Goal: Task Accomplishment & Management: Complete application form

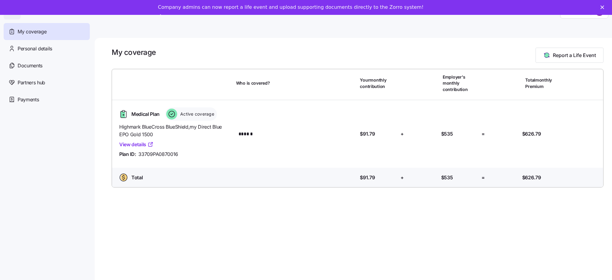
click at [582, 12] on div "Company admins can now report a life event and upload supporting documents dire…" at bounding box center [306, 7] width 612 height 15
click at [606, 7] on div "Company admins can now report a life event and upload supporting documents dire…" at bounding box center [306, 12] width 612 height 20
click at [604, 7] on icon "Close" at bounding box center [602, 7] width 4 height 4
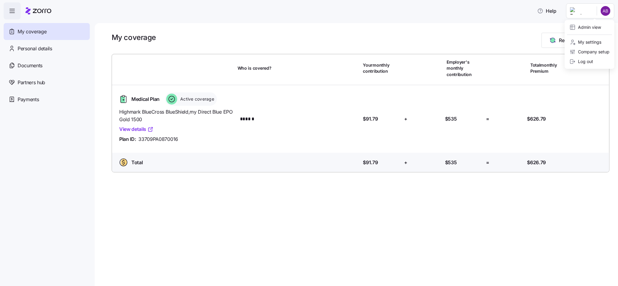
click at [594, 12] on html "Help My coverage Personal details Documents Partners hub Payments My coverage R…" at bounding box center [309, 141] width 618 height 283
click at [584, 27] on div "Admin view" at bounding box center [585, 27] width 32 height 7
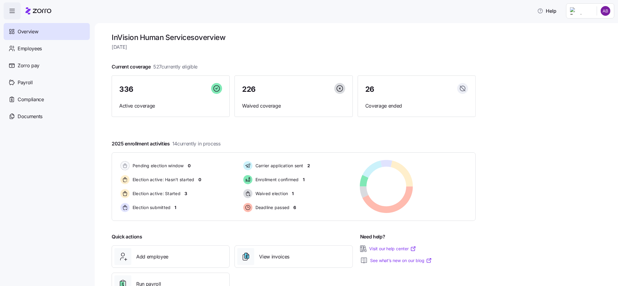
click at [585, 14] on html "Help Overview Employees Zorro pay Payroll Compliance Documents InVision Human S…" at bounding box center [309, 141] width 618 height 283
click at [585, 50] on div "Company setup" at bounding box center [589, 52] width 40 height 7
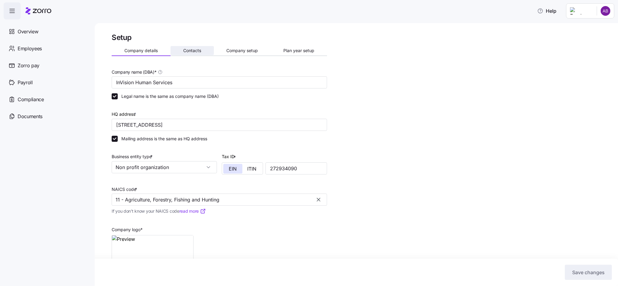
click at [193, 49] on span "Contacts" at bounding box center [192, 51] width 18 height 4
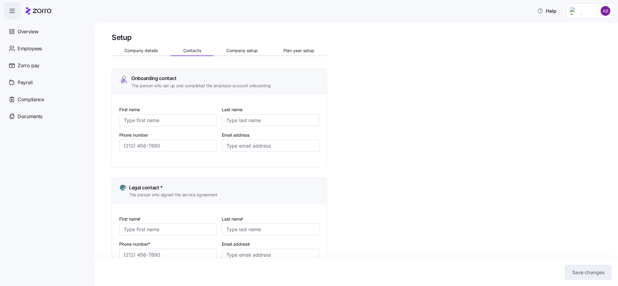
type input "[PERSON_NAME]"
type input "[EMAIL_ADDRESS][DOMAIN_NAME]"
type input "[PERSON_NAME]"
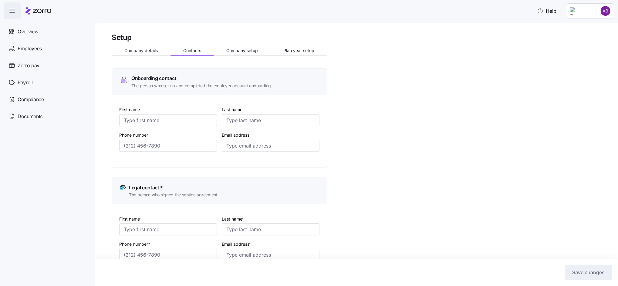
type input "[EMAIL_ADDRESS][DOMAIN_NAME]"
type input "[PERSON_NAME]"
type input "[EMAIL_ADDRESS][DOMAIN_NAME]"
type input "JR"
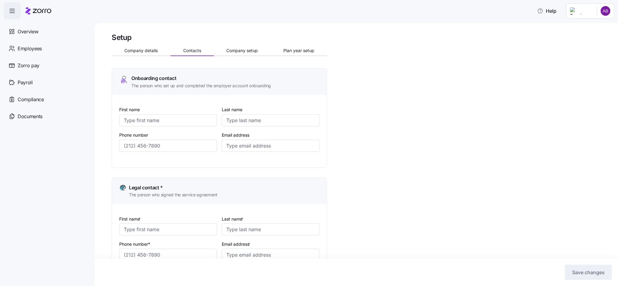
type input "[PERSON_NAME]"
type input "[EMAIL_ADDRESS][DOMAIN_NAME]"
type input "[PHONE_NUMBER]"
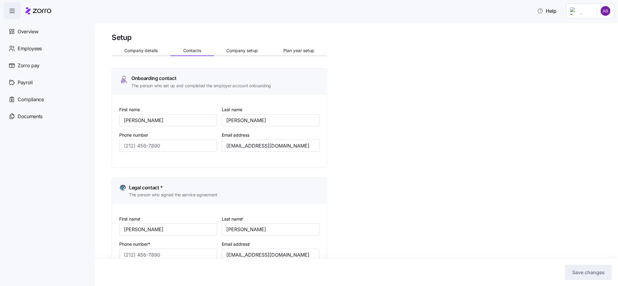
type input "[PHONE_NUMBER]"
drag, startPoint x: 164, startPoint y: 119, endPoint x: 120, endPoint y: 120, distance: 43.4
click at [120, 120] on input "[PERSON_NAME]" at bounding box center [168, 120] width 98 height 12
type input "[PERSON_NAME]"
type input "Budkey"
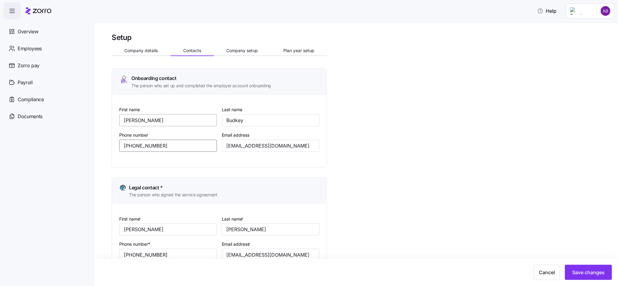
type input "[PHONE_NUMBER]"
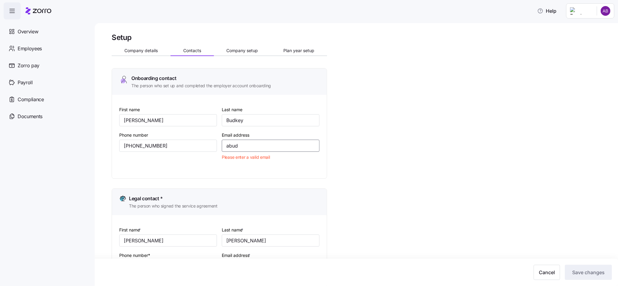
type input "[EMAIL_ADDRESS][DOMAIN_NAME]"
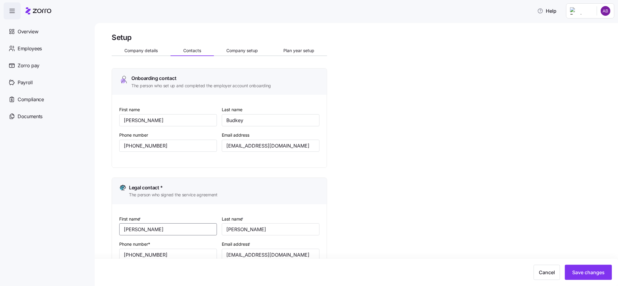
drag, startPoint x: 155, startPoint y: 230, endPoint x: 105, endPoint y: 228, distance: 50.1
click at [108, 229] on div "Setup Company details Contacts Company setup Plan year setup Onboarding contact…" at bounding box center [356, 154] width 523 height 263
type input "[PERSON_NAME]"
type input "Love"
type input "4"
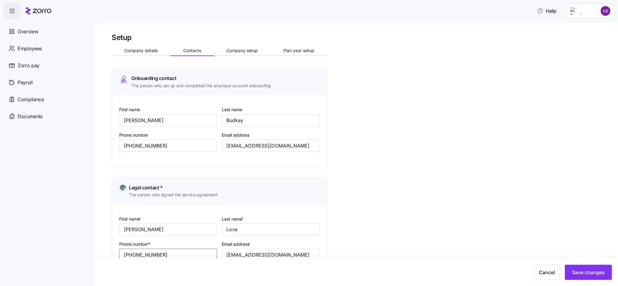
type input "[PHONE_NUMBER]"
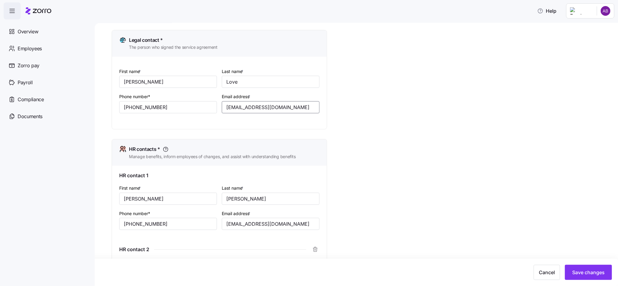
scroll to position [162, 0]
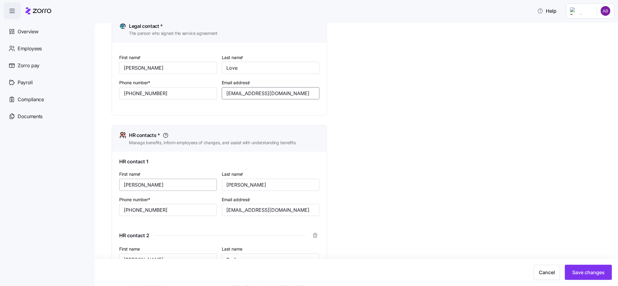
type input "[EMAIL_ADDRESS][DOMAIN_NAME]"
drag, startPoint x: 139, startPoint y: 189, endPoint x: 102, endPoint y: 188, distance: 37.0
click at [103, 188] on div "Setup Company details Contacts Company setup Plan year setup Onboarding contact…" at bounding box center [356, 154] width 523 height 263
type input "[PERSON_NAME]"
type input "Budkey"
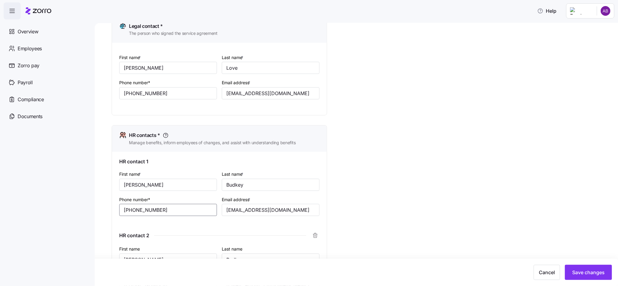
type input "[PHONE_NUMBER]"
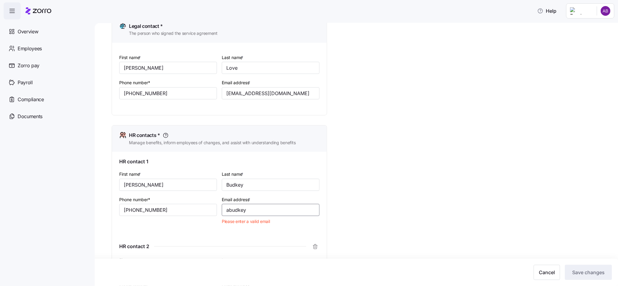
type input "[EMAIL_ADDRESS][DOMAIN_NAME]"
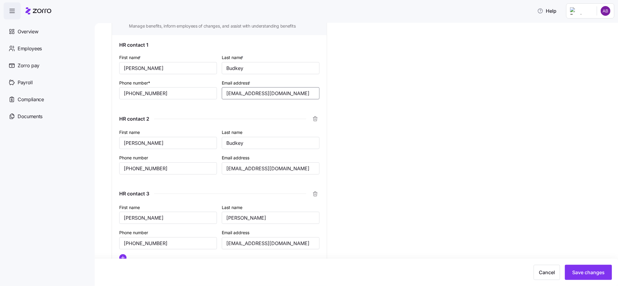
scroll to position [283, 0]
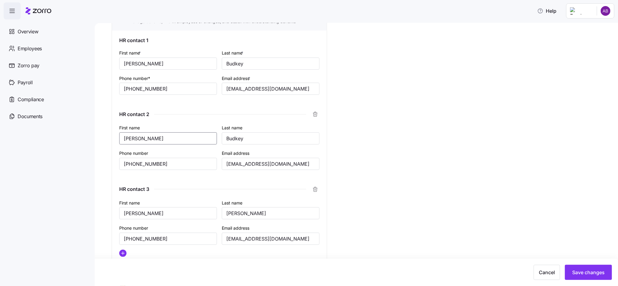
click at [157, 140] on input "[PERSON_NAME]" at bounding box center [168, 139] width 98 height 12
drag, startPoint x: 157, startPoint y: 140, endPoint x: 106, endPoint y: 141, distance: 51.0
click at [106, 141] on div "Setup Company details Contacts Company setup Plan year setup Onboarding contact…" at bounding box center [356, 154] width 523 height 263
click at [76, 174] on nav "Overview Employees Zorro pay Payroll Compliance Documents" at bounding box center [47, 152] width 95 height 267
drag, startPoint x: 147, startPoint y: 137, endPoint x: 111, endPoint y: 140, distance: 36.5
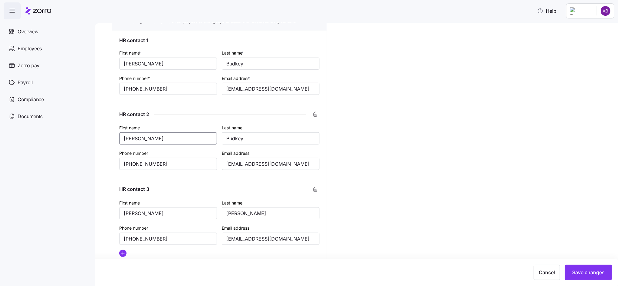
click at [111, 140] on div "Setup Company details Contacts Company setup Plan year setup Onboarding contact…" at bounding box center [356, 154] width 523 height 263
type input "JR"
type input "h"
type input "[PERSON_NAME]"
type input "[PHONE_NUMBER]"
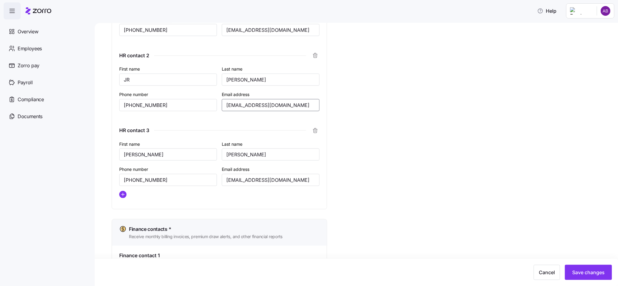
scroll to position [340, 0]
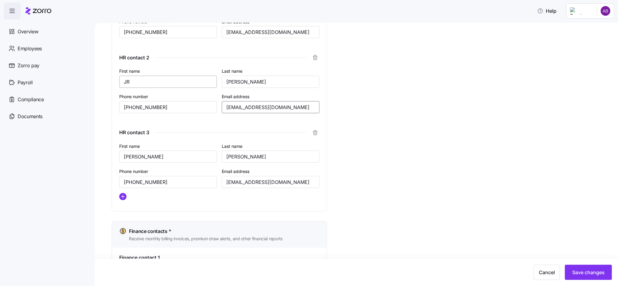
type input "[EMAIL_ADDRESS][DOMAIN_NAME]"
drag, startPoint x: 133, startPoint y: 83, endPoint x: 109, endPoint y: 82, distance: 23.7
click at [109, 82] on div "Setup Company details Contacts Company setup Plan year setup Onboarding contact…" at bounding box center [356, 154] width 523 height 263
type input "[PERSON_NAME]"
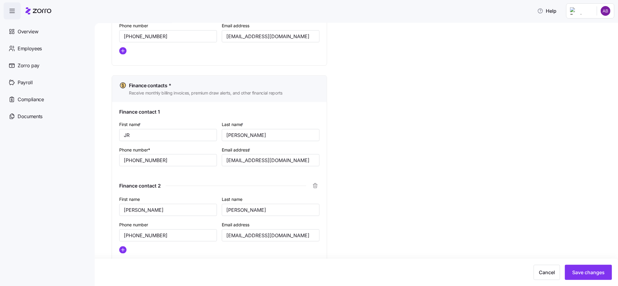
scroll to position [501, 0]
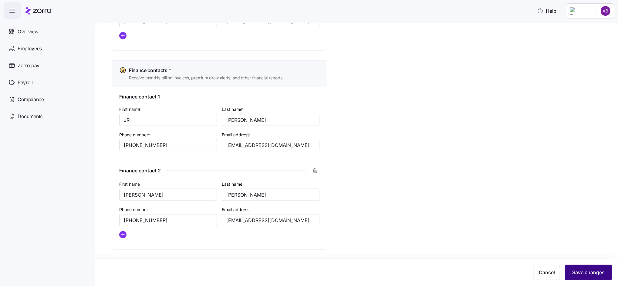
type input "[EMAIL_ADDRESS][DOMAIN_NAME]"
click at [592, 272] on span "Save changes" at bounding box center [588, 272] width 32 height 7
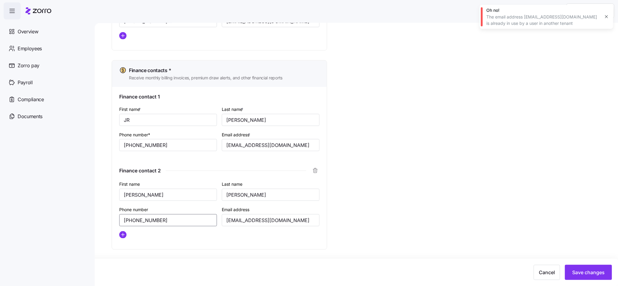
click at [189, 220] on input "[PHONE_NUMBER]" at bounding box center [168, 220] width 98 height 12
click at [314, 171] on icon "button" at bounding box center [315, 171] width 6 height 6
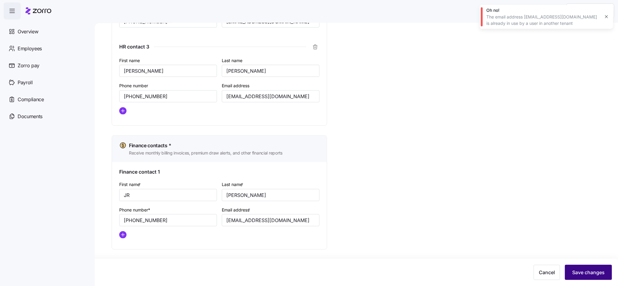
click at [602, 275] on span "Save changes" at bounding box center [588, 272] width 32 height 7
click at [606, 17] on icon "button" at bounding box center [606, 16] width 3 height 3
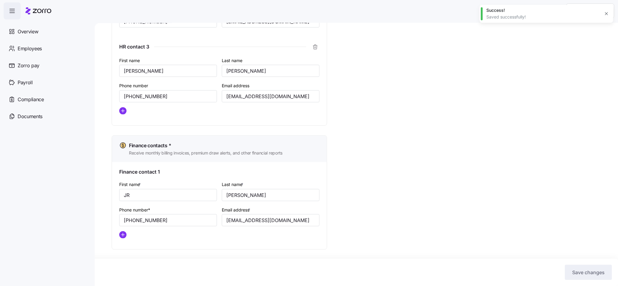
click at [606, 13] on icon "button" at bounding box center [606, 13] width 5 height 5
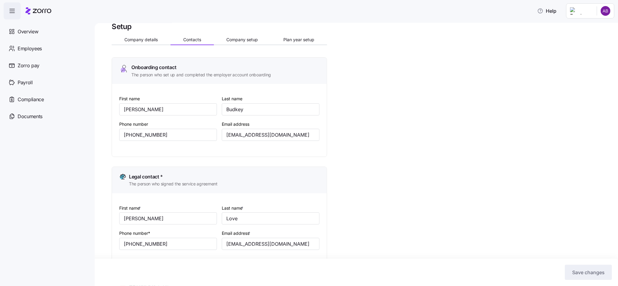
scroll to position [0, 0]
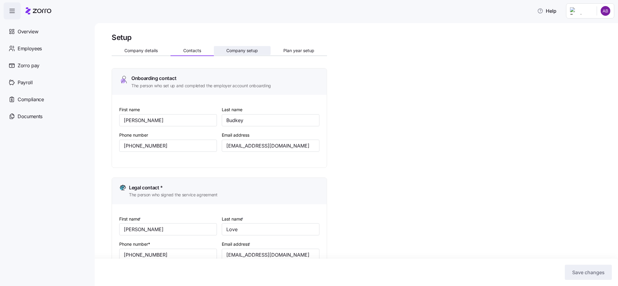
click at [234, 49] on span "Company setup" at bounding box center [242, 51] width 32 height 4
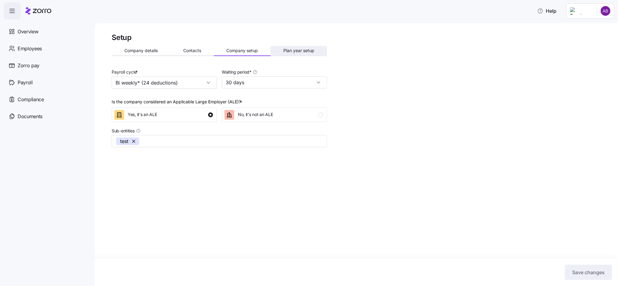
click at [302, 51] on span "Plan year setup" at bounding box center [298, 51] width 31 height 4
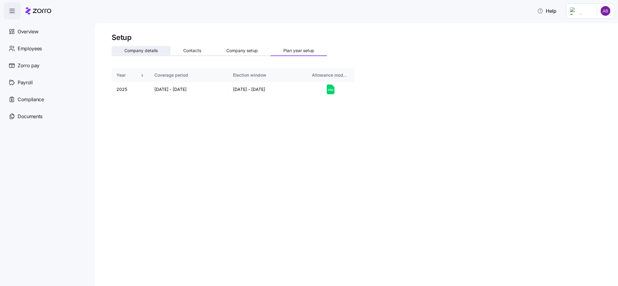
click at [155, 53] on button "Company details" at bounding box center [141, 50] width 59 height 9
